Goal: Information Seeking & Learning: Learn about a topic

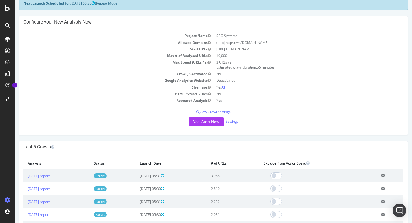
scroll to position [47, 0]
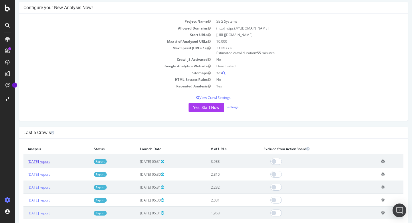
click at [47, 160] on link "[DATE] report" at bounding box center [39, 161] width 22 height 5
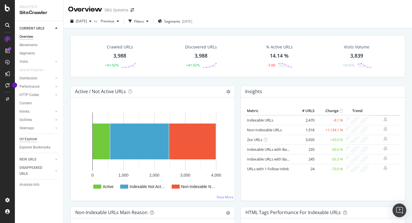
click at [20, 140] on div "Url Explorer" at bounding box center [28, 139] width 18 height 6
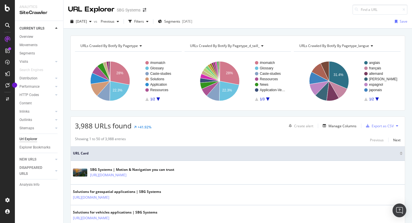
type input "[URL][DOMAIN_NAME]"
click at [371, 11] on input at bounding box center [380, 10] width 55 height 10
paste input "[URL][DOMAIN_NAME]"
type input "[URL][DOMAIN_NAME]"
click at [144, 23] on div "Filters" at bounding box center [139, 21] width 10 height 5
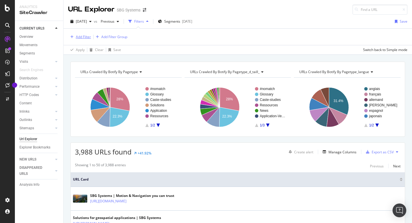
click at [84, 39] on div "Add Filter" at bounding box center [83, 36] width 15 height 5
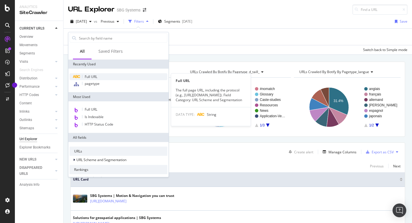
click at [94, 77] on span "Full URL" at bounding box center [91, 76] width 13 height 5
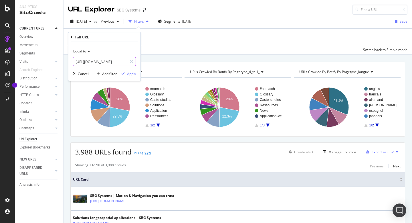
click at [116, 60] on input "[URL][DOMAIN_NAME]" at bounding box center [100, 61] width 54 height 9
type input "http:"
click at [132, 75] on div "Apply" at bounding box center [131, 73] width 9 height 5
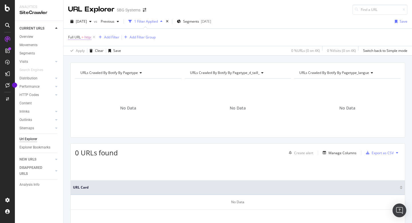
click at [88, 39] on span "http:" at bounding box center [87, 37] width 7 height 8
click at [178, 45] on div "Full URL = http: Add Filter Add Filter Group" at bounding box center [237, 37] width 339 height 17
click at [93, 37] on icon at bounding box center [94, 37] width 5 height 6
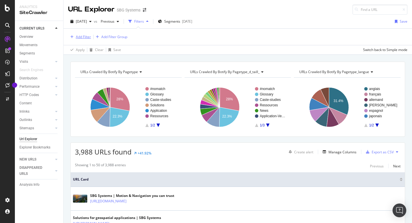
click at [81, 34] on div "Add Filter" at bounding box center [79, 37] width 23 height 6
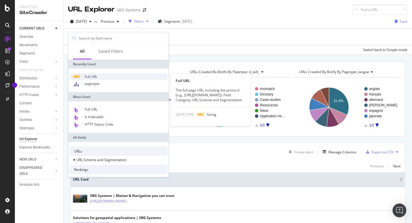
click at [88, 76] on span "Full URL" at bounding box center [91, 76] width 13 height 5
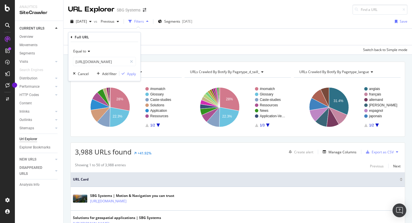
click at [87, 53] on div "Equal to" at bounding box center [104, 51] width 63 height 9
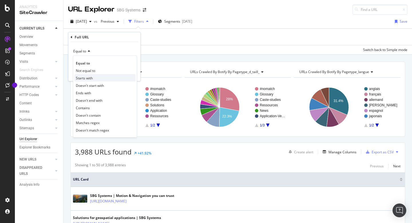
click at [90, 75] on div "Starts with" at bounding box center [104, 77] width 61 height 7
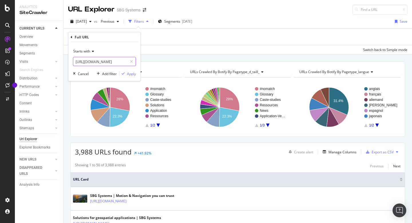
click at [102, 63] on input "[URL][DOMAIN_NAME]" at bounding box center [100, 61] width 54 height 9
paste input "://[DOMAIN_NAME][URL]"
type input "http:"
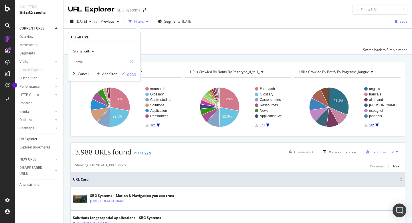
click at [129, 75] on div "Apply" at bounding box center [131, 73] width 9 height 5
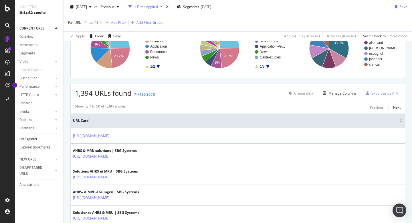
scroll to position [60, 0]
click at [401, 122] on div at bounding box center [401, 120] width 3 height 1
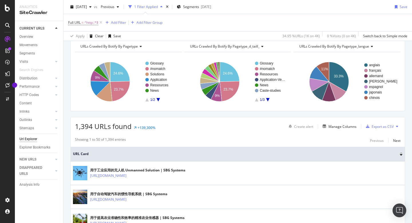
scroll to position [60, 0]
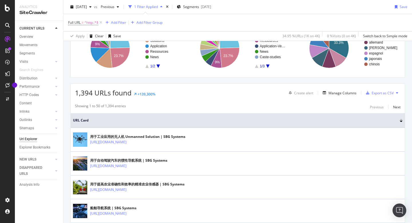
click at [402, 121] on div at bounding box center [401, 120] width 3 height 1
click at [401, 119] on div at bounding box center [401, 118] width 3 height 1
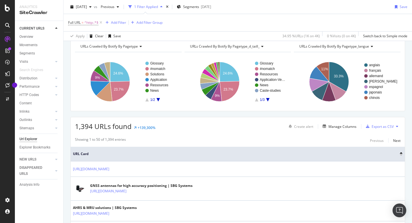
scroll to position [60, 0]
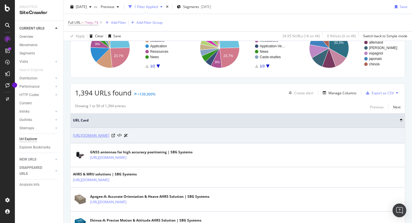
click at [109, 138] on link "[URL][DOMAIN_NAME]" at bounding box center [91, 135] width 36 height 6
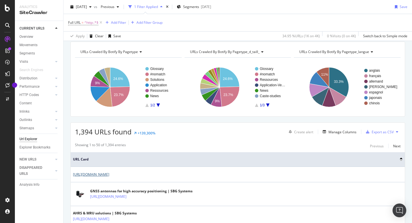
scroll to position [0, 0]
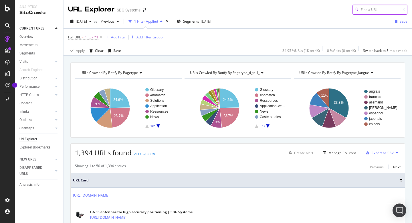
click at [374, 5] on input at bounding box center [380, 10] width 55 height 10
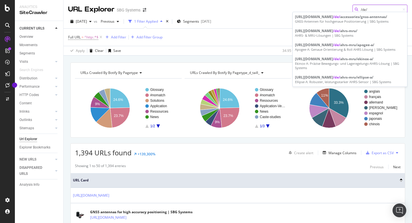
type input "/de/"
click at [93, 38] on span "^http:.*$" at bounding box center [91, 37] width 14 height 8
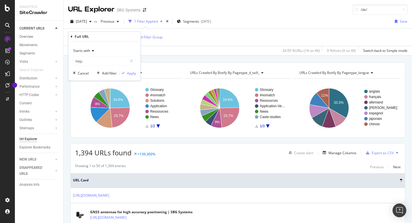
click at [91, 52] on icon at bounding box center [92, 50] width 4 height 3
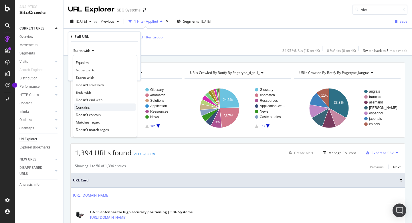
click at [98, 104] on div "Contains" at bounding box center [104, 106] width 61 height 7
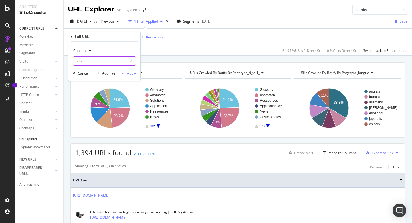
click at [100, 59] on input "http:" at bounding box center [100, 60] width 54 height 9
paste input "//[DOMAIN_NAME][URL]"
type input "[URL][DOMAIN_NAME]"
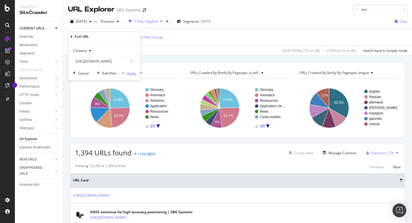
click at [131, 72] on div "Apply" at bounding box center [131, 73] width 9 height 5
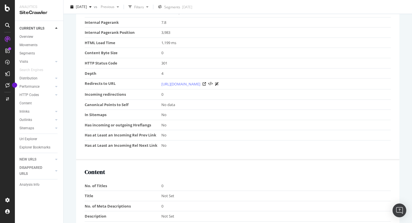
scroll to position [197, 0]
click at [232, 85] on div "[URL][DOMAIN_NAME]" at bounding box center [274, 83] width 227 height 6
click at [206, 83] on icon at bounding box center [204, 82] width 3 height 3
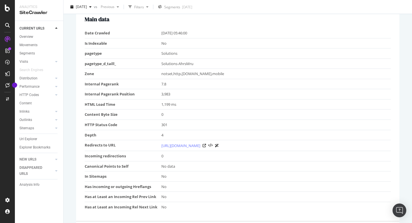
scroll to position [0, 0]
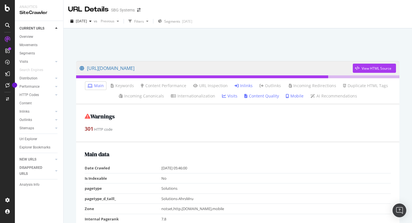
click at [244, 86] on link "Inlinks" at bounding box center [244, 86] width 18 height 6
click at [146, 67] on link "[URL][DOMAIN_NAME]" at bounding box center [216, 68] width 273 height 14
